Goal: Information Seeking & Learning: Compare options

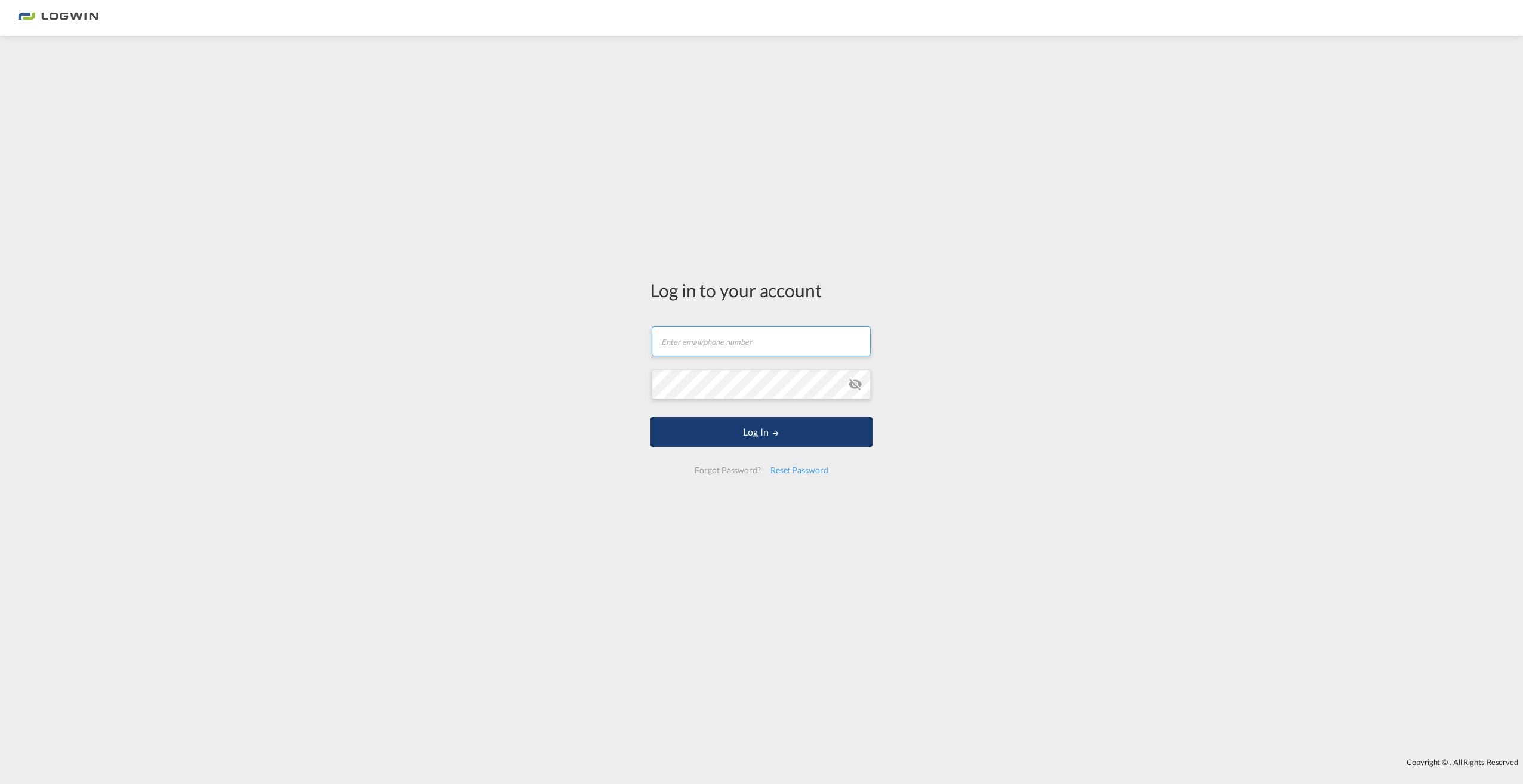
type input "[PERSON_NAME][EMAIL_ADDRESS][PERSON_NAME][DOMAIN_NAME]"
click at [724, 435] on button "Log In" at bounding box center [761, 432] width 222 height 30
